Goal: Navigation & Orientation: Find specific page/section

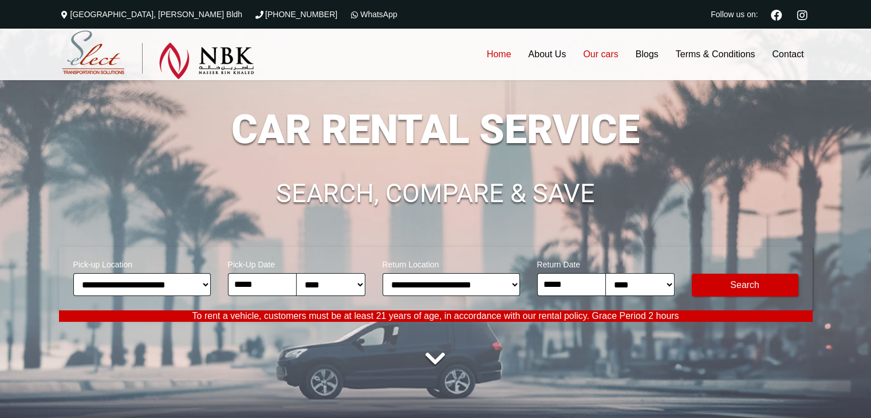
click at [599, 57] on link "Our cars" at bounding box center [600, 55] width 52 height 52
